Goal: Check status

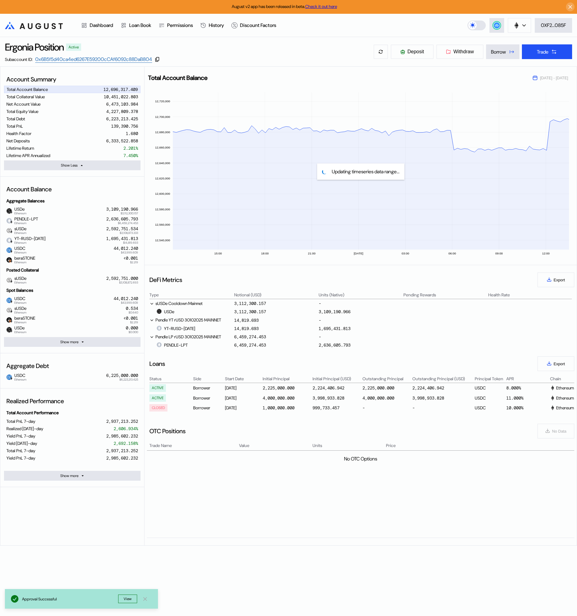
select select "*"
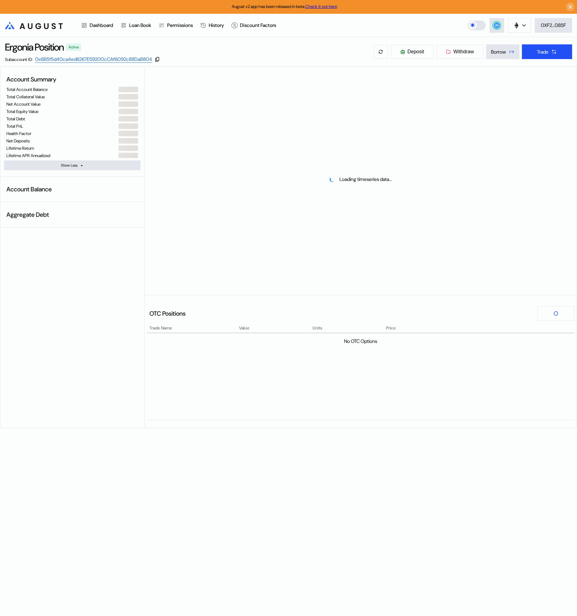
select select "*"
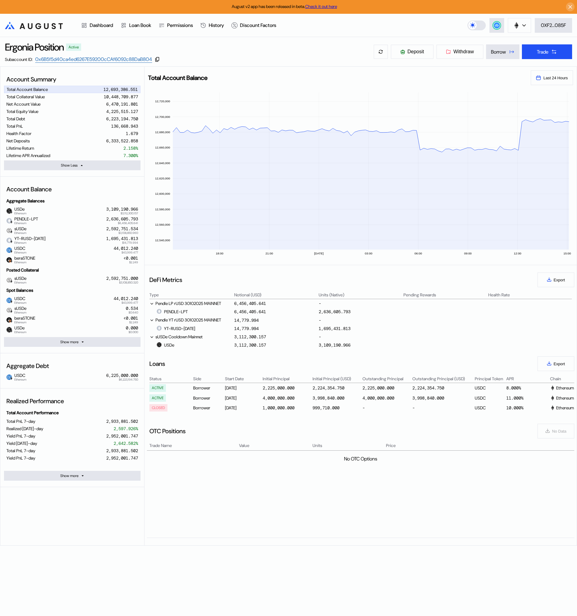
select select "*"
